Goal: Task Accomplishment & Management: Use online tool/utility

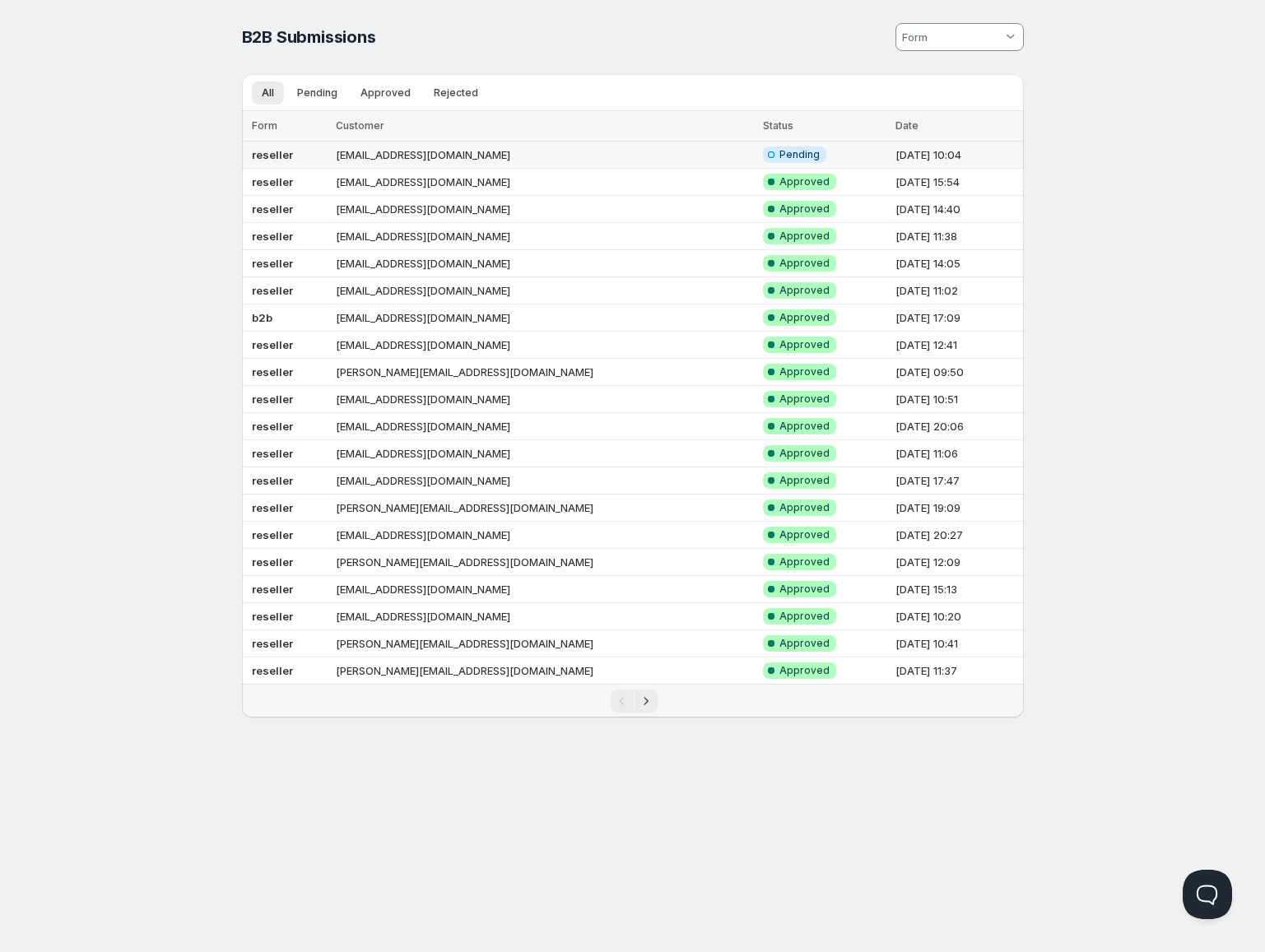
click at [361, 150] on td "[EMAIL_ADDRESS][DOMAIN_NAME]" at bounding box center [544, 155] width 427 height 27
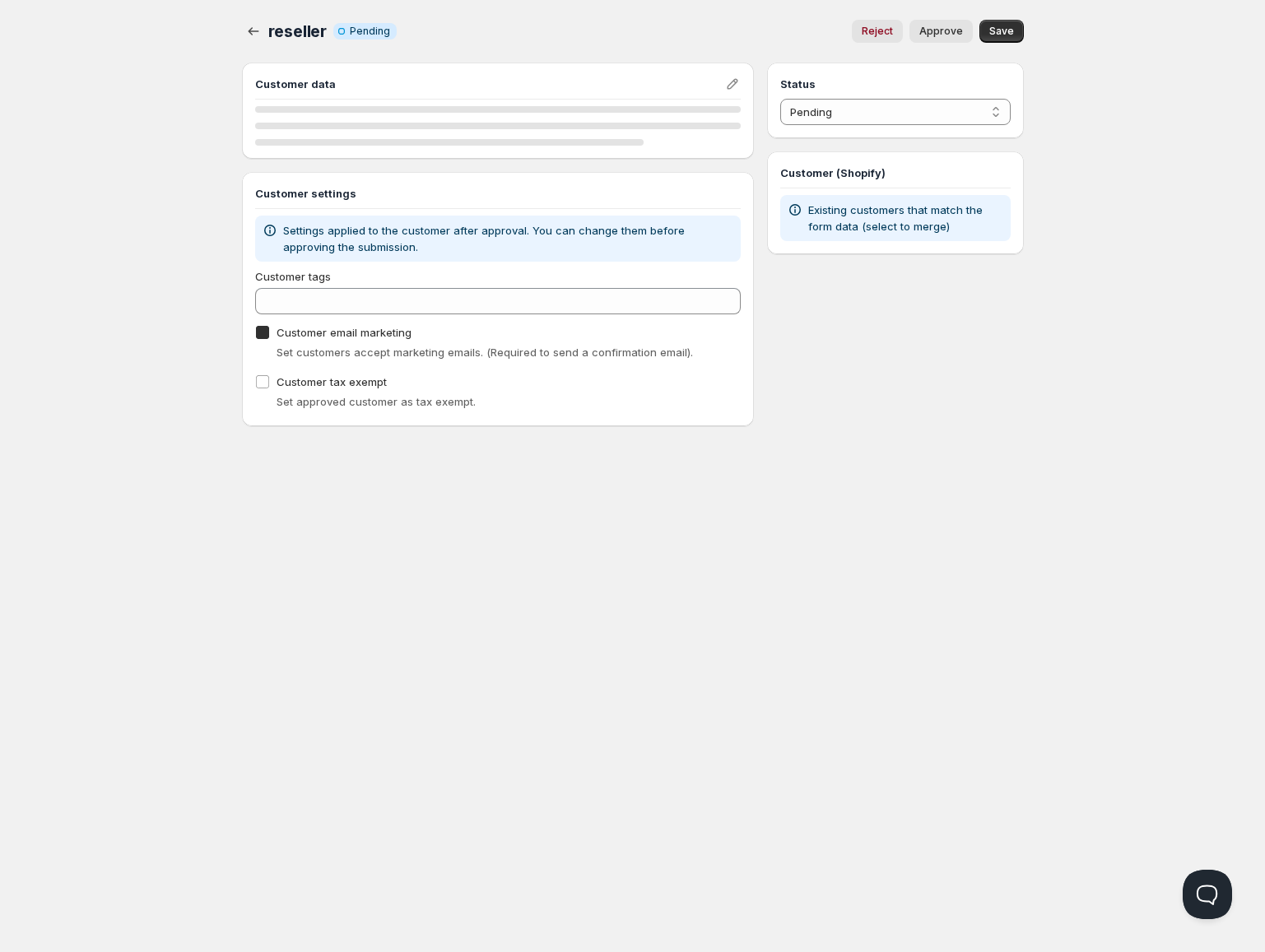
checkbox input "true"
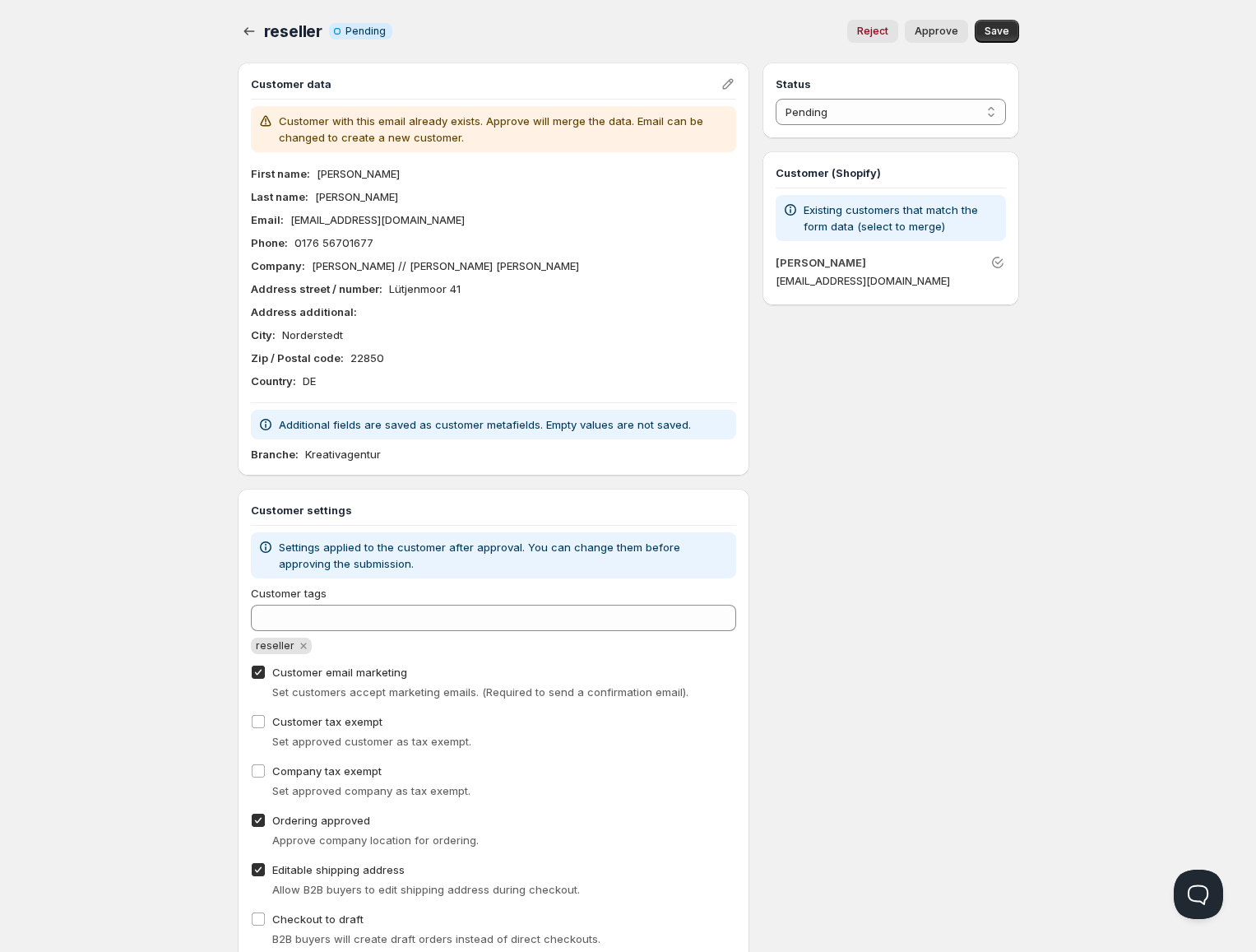
click at [922, 33] on span "Approve" at bounding box center [937, 31] width 44 height 13
select select "1"
